Goal: Task Accomplishment & Management: Use online tool/utility

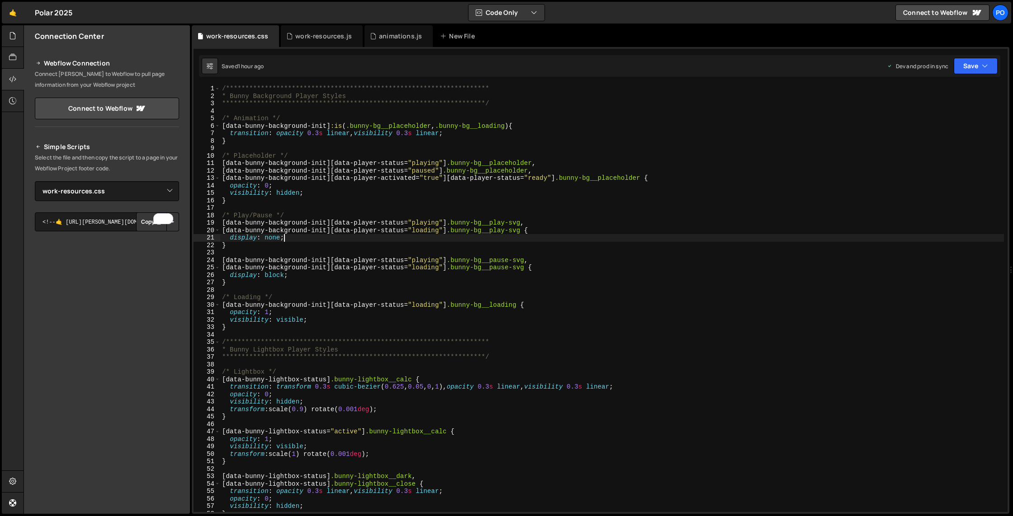
select select "48096"
click at [12, 58] on icon at bounding box center [12, 57] width 7 height 10
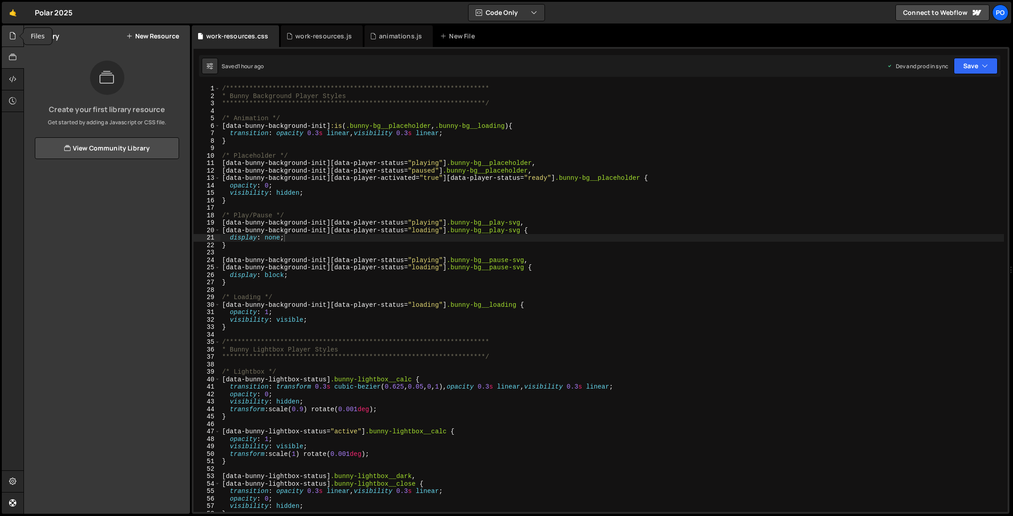
click at [12, 33] on icon at bounding box center [12, 36] width 7 height 10
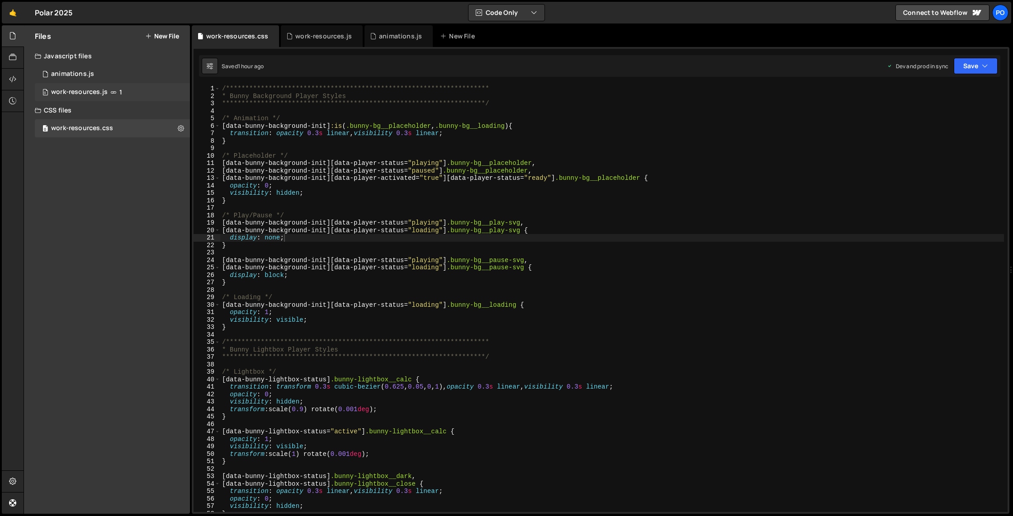
click at [169, 94] on div "0 work-resources.js 1" at bounding box center [112, 92] width 155 height 18
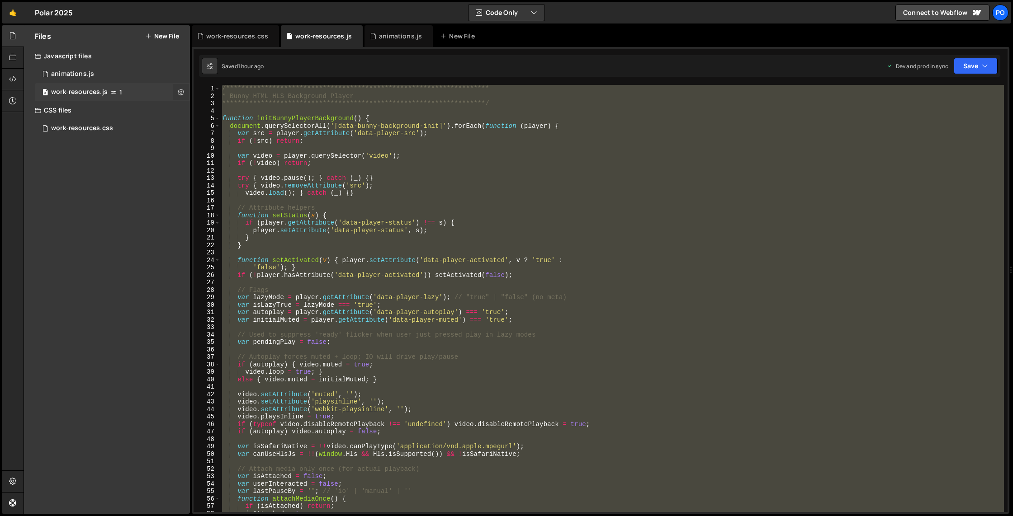
click at [178, 92] on icon at bounding box center [181, 92] width 6 height 9
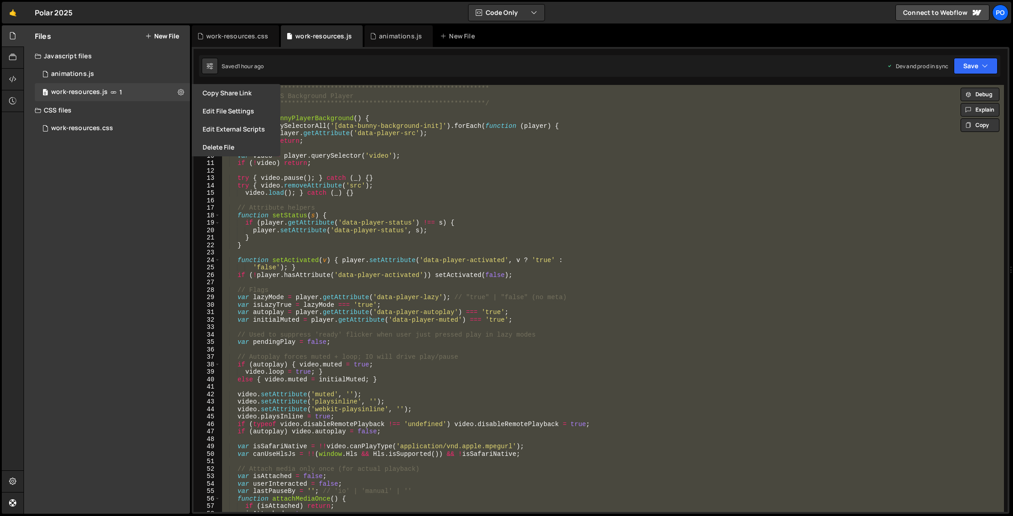
click at [217, 144] on button "Delete File" at bounding box center [236, 147] width 89 height 18
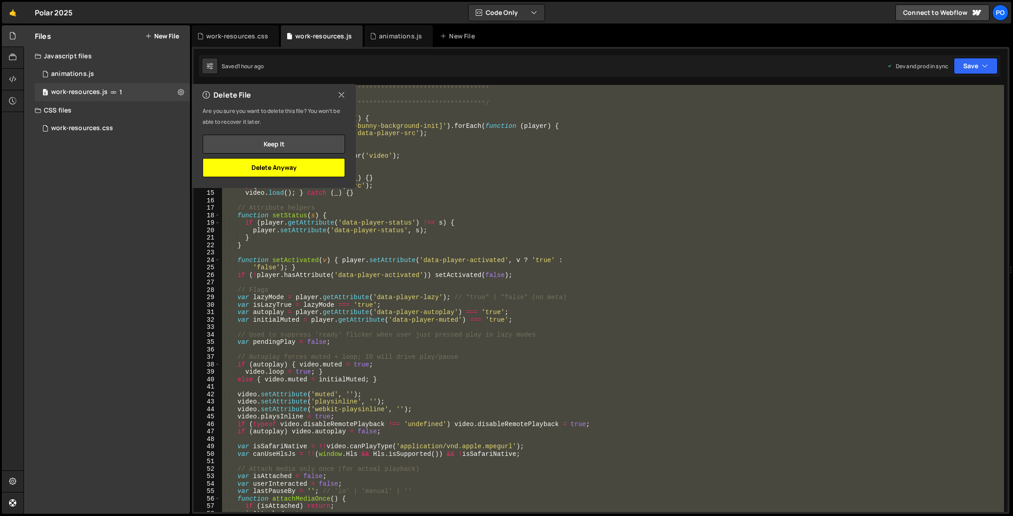
click at [249, 162] on button "Delete Anyway" at bounding box center [274, 167] width 142 height 19
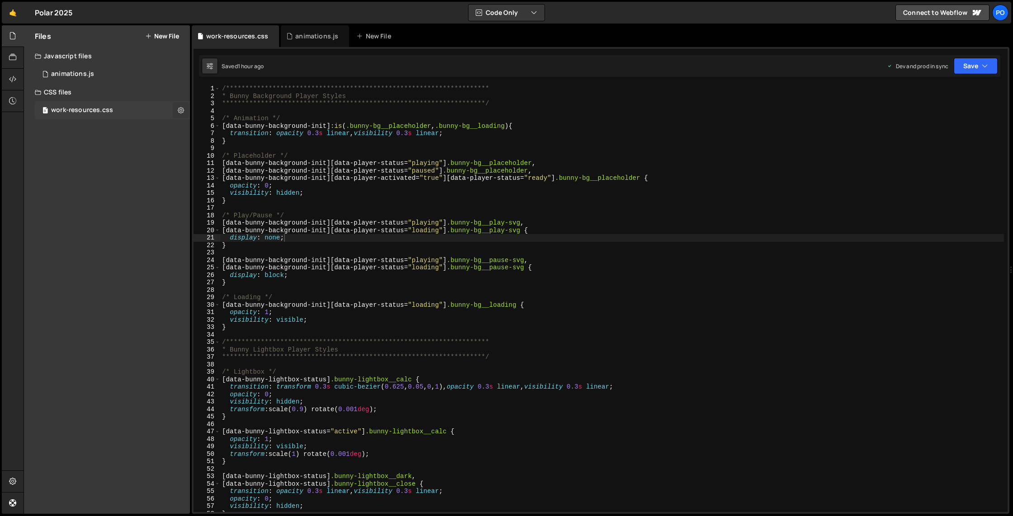
click at [181, 107] on icon at bounding box center [181, 110] width 6 height 9
click at [212, 153] on button "Edit External Scripts" at bounding box center [236, 147] width 89 height 18
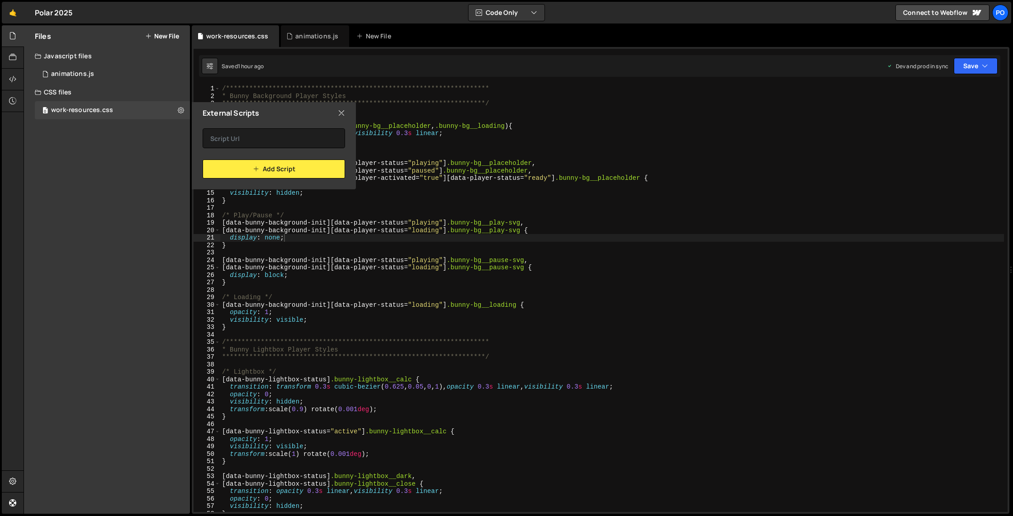
click at [334, 115] on div "External Scripts" at bounding box center [274, 113] width 164 height 22
drag, startPoint x: 342, startPoint y: 114, endPoint x: 315, endPoint y: 113, distance: 27.1
click at [342, 114] on icon at bounding box center [341, 113] width 7 height 10
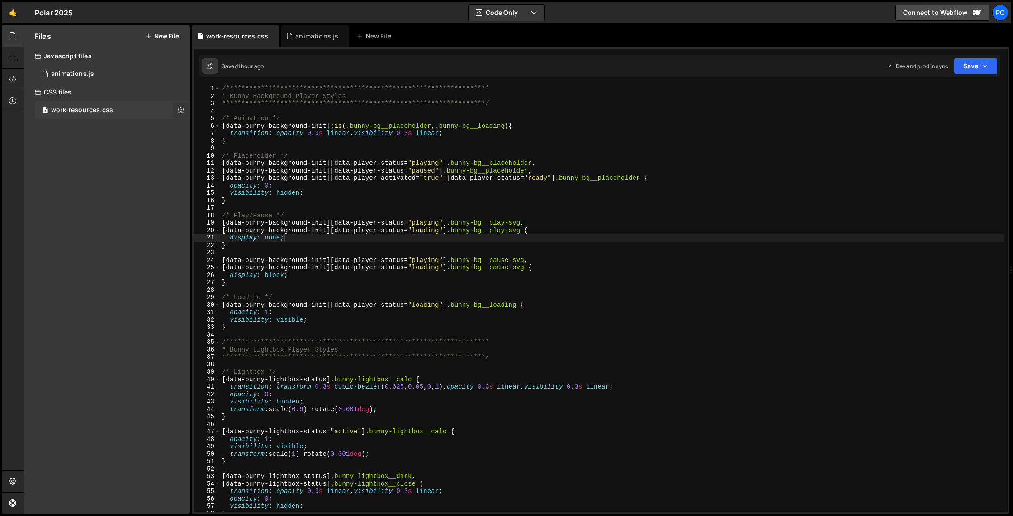
click at [184, 108] on button at bounding box center [181, 110] width 16 height 16
click at [218, 158] on button "Delete File" at bounding box center [236, 165] width 89 height 18
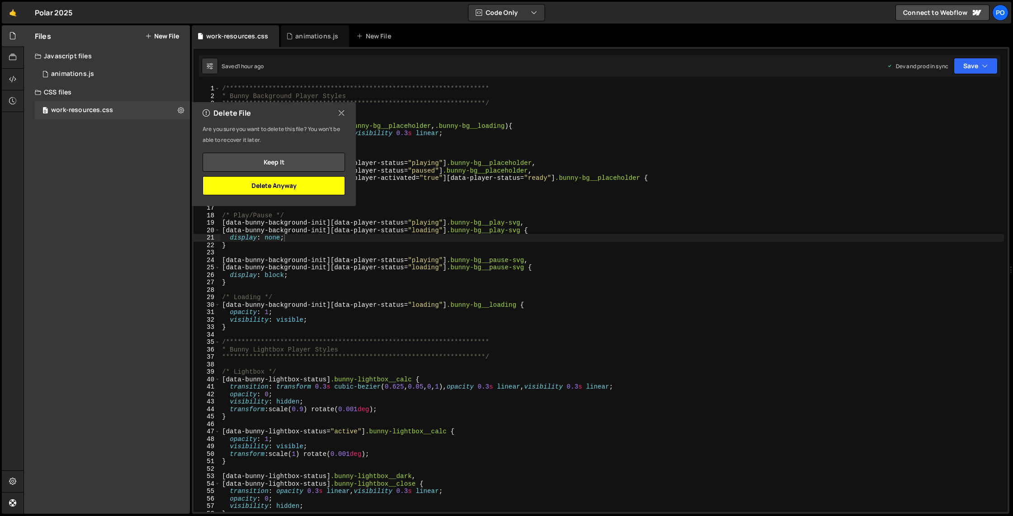
drag, startPoint x: 277, startPoint y: 186, endPoint x: 284, endPoint y: 186, distance: 7.2
click at [277, 186] on button "Delete Anyway" at bounding box center [274, 185] width 142 height 19
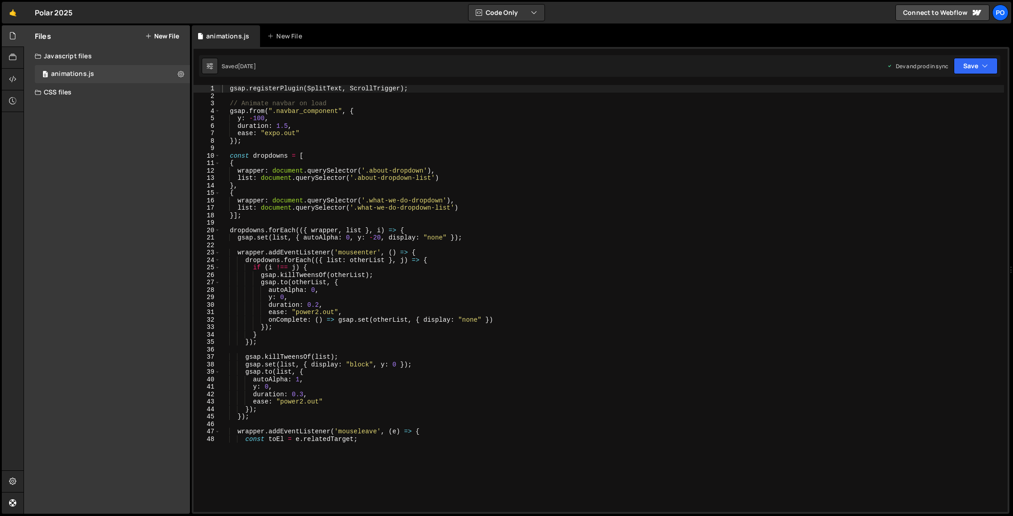
click at [626, 154] on div "gsap . registerPlugin ( SplitText , ScrollTrigger ) ; // Animate navbar on load…" at bounding box center [611, 265] width 783 height 361
type textarea "const dropdowns = ["
click at [987, 68] on icon "button" at bounding box center [984, 65] width 6 height 9
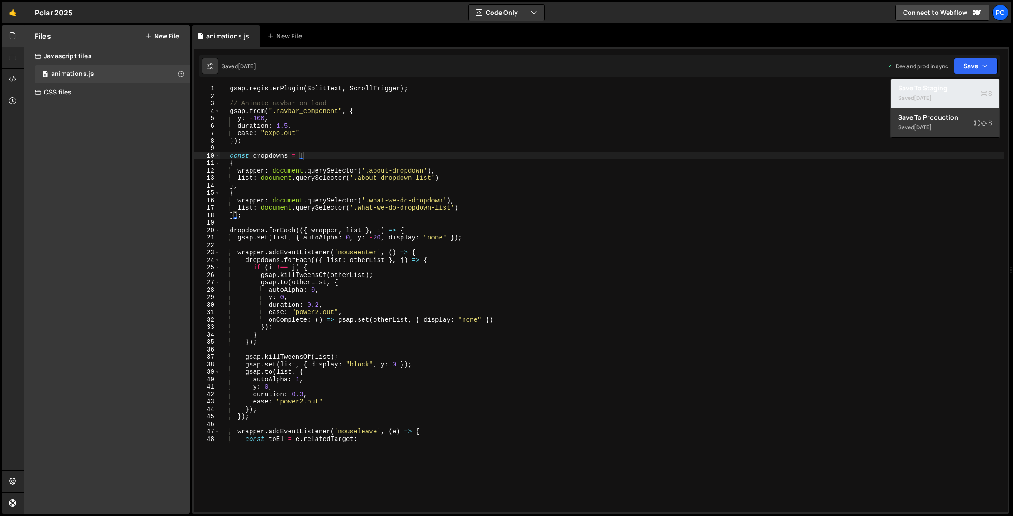
click at [960, 107] on button "Save to Staging S Saved [DATE]" at bounding box center [945, 93] width 108 height 29
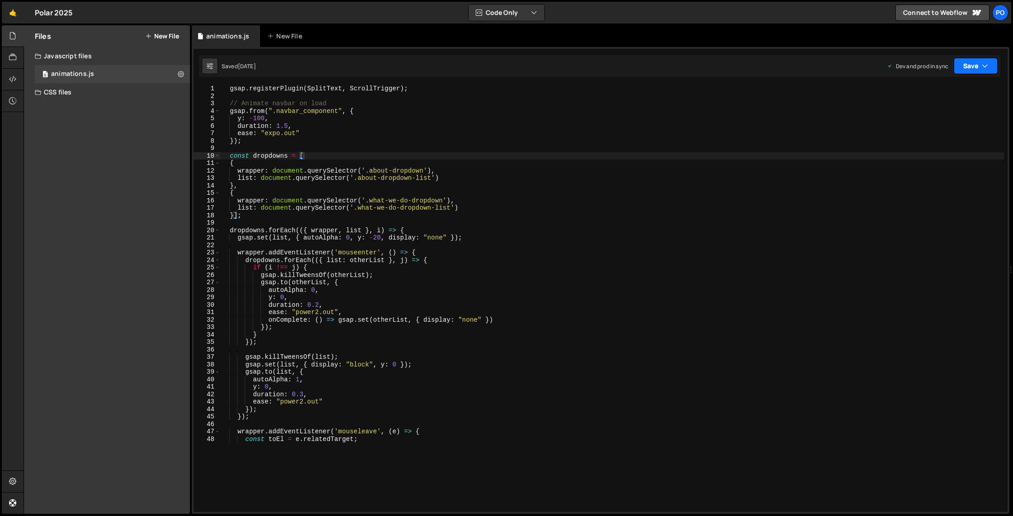
click at [970, 67] on button "Save" at bounding box center [975, 66] width 44 height 16
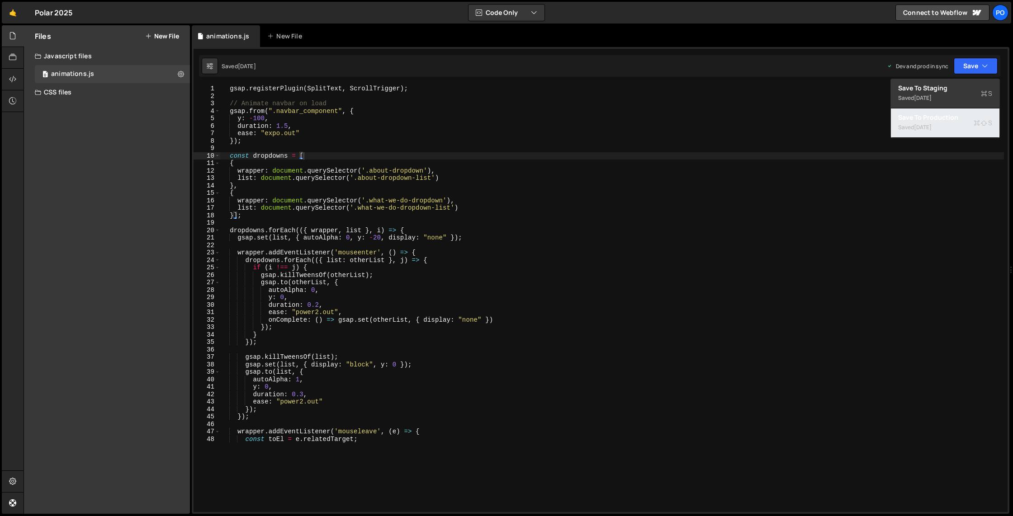
click at [931, 124] on div "[DATE]" at bounding box center [923, 127] width 18 height 8
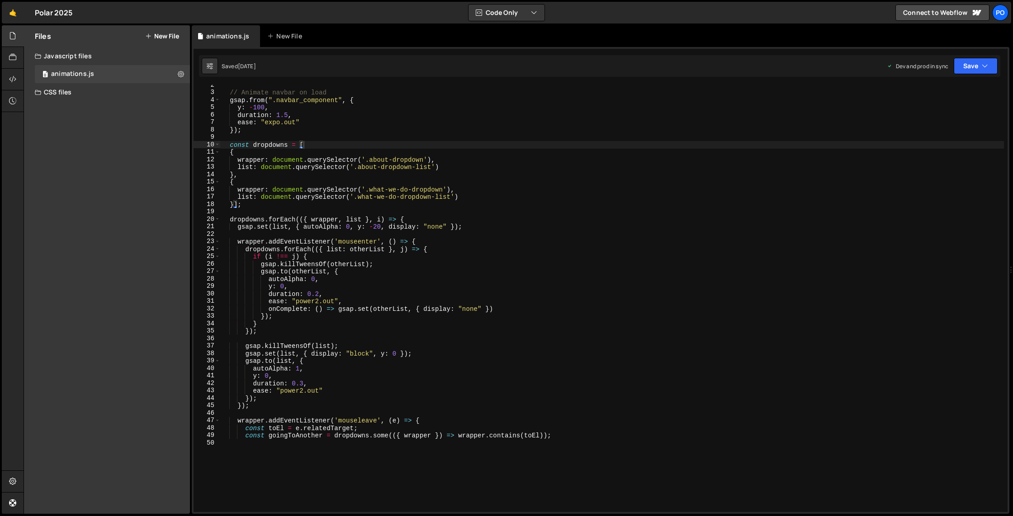
scroll to position [18, 0]
